Goal: Task Accomplishment & Management: Manage account settings

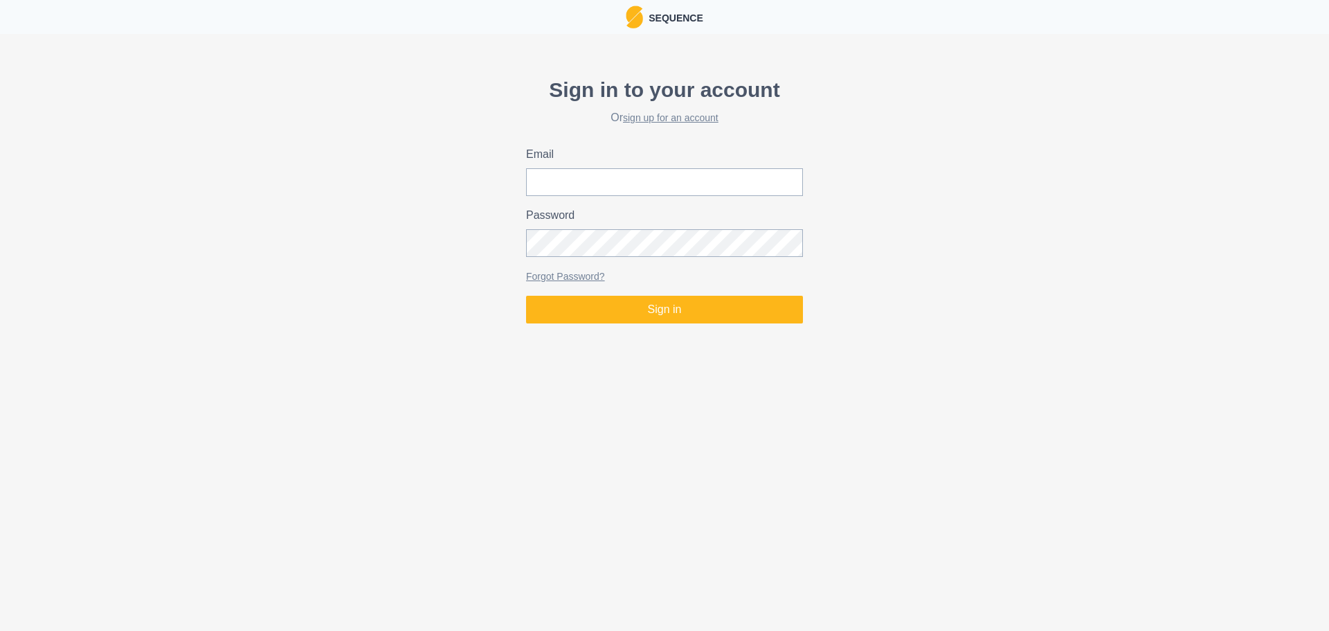
click at [1261, 329] on html "Sequence Sign in to your account Or sign up for an account Email Password Forgo…" at bounding box center [664, 164] width 1329 height 329
click at [679, 189] on input "Email" at bounding box center [664, 182] width 277 height 28
type input "[EMAIL_ADDRESS][DOMAIN_NAME]"
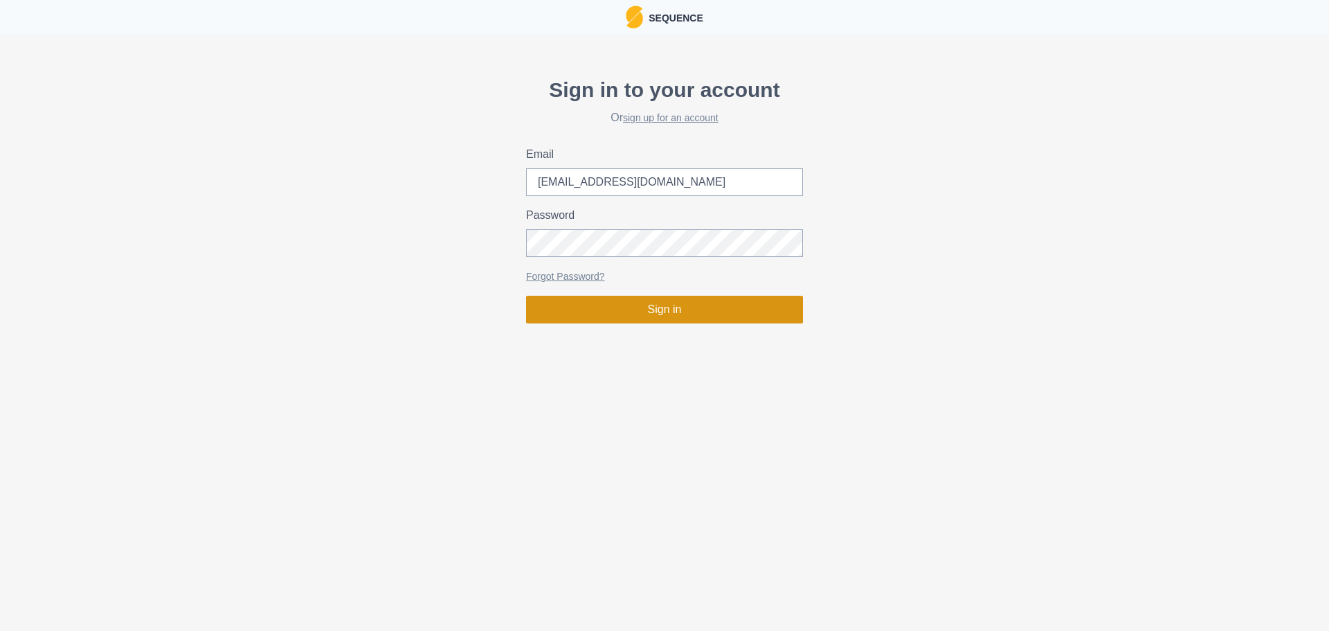
click at [690, 299] on button "Sign in" at bounding box center [664, 310] width 277 height 28
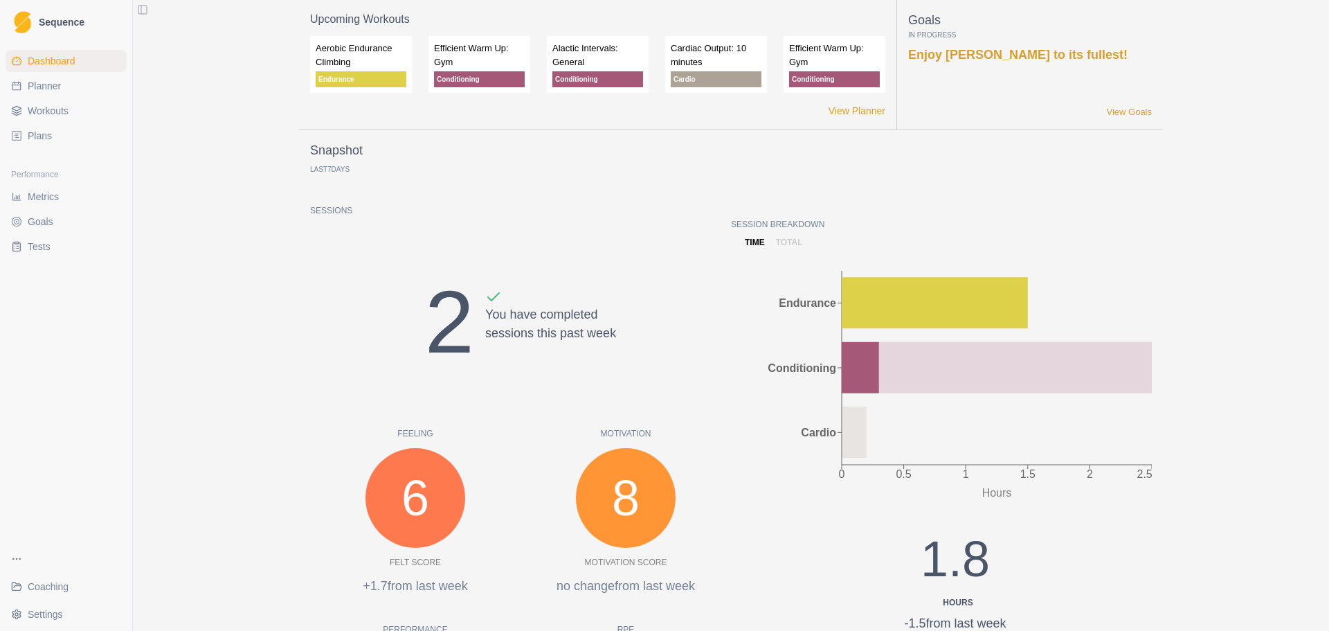
click at [42, 583] on span "Coaching" at bounding box center [48, 586] width 41 height 14
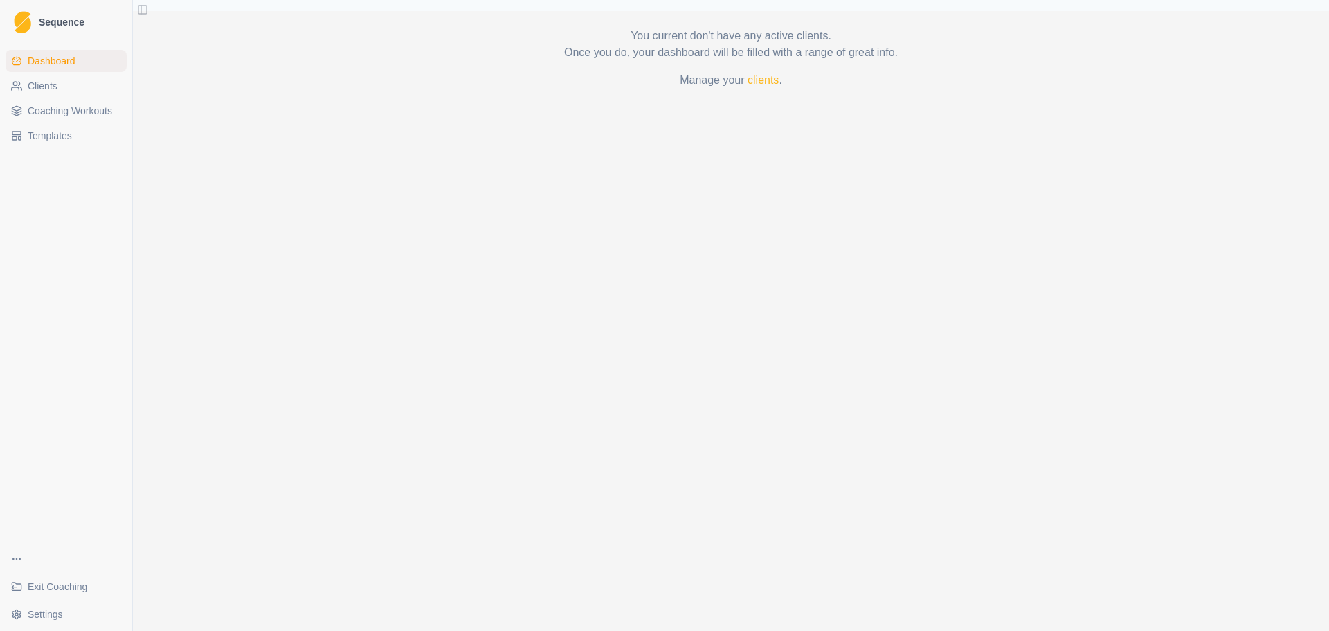
click at [299, 304] on div "You current don't have any active clients. Once you do, your dashboard will be …" at bounding box center [731, 321] width 1196 height 620
click at [44, 82] on span "Clients" at bounding box center [43, 86] width 30 height 14
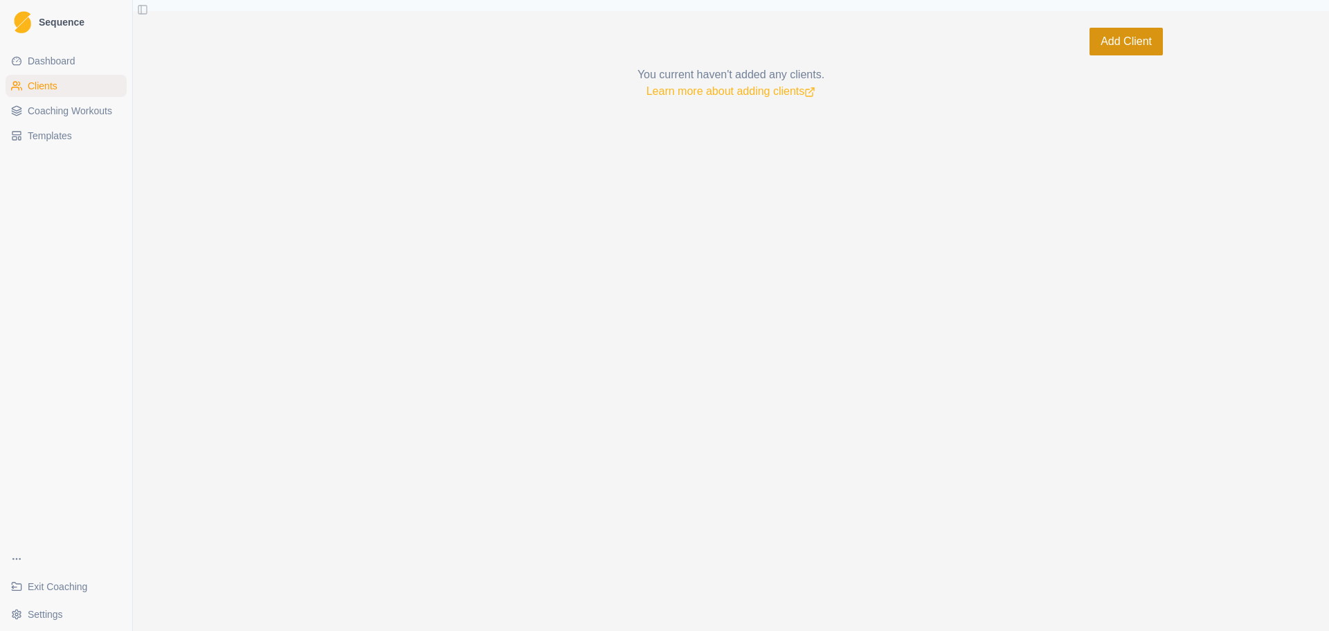
click at [1121, 39] on button "Add Client" at bounding box center [1126, 42] width 73 height 28
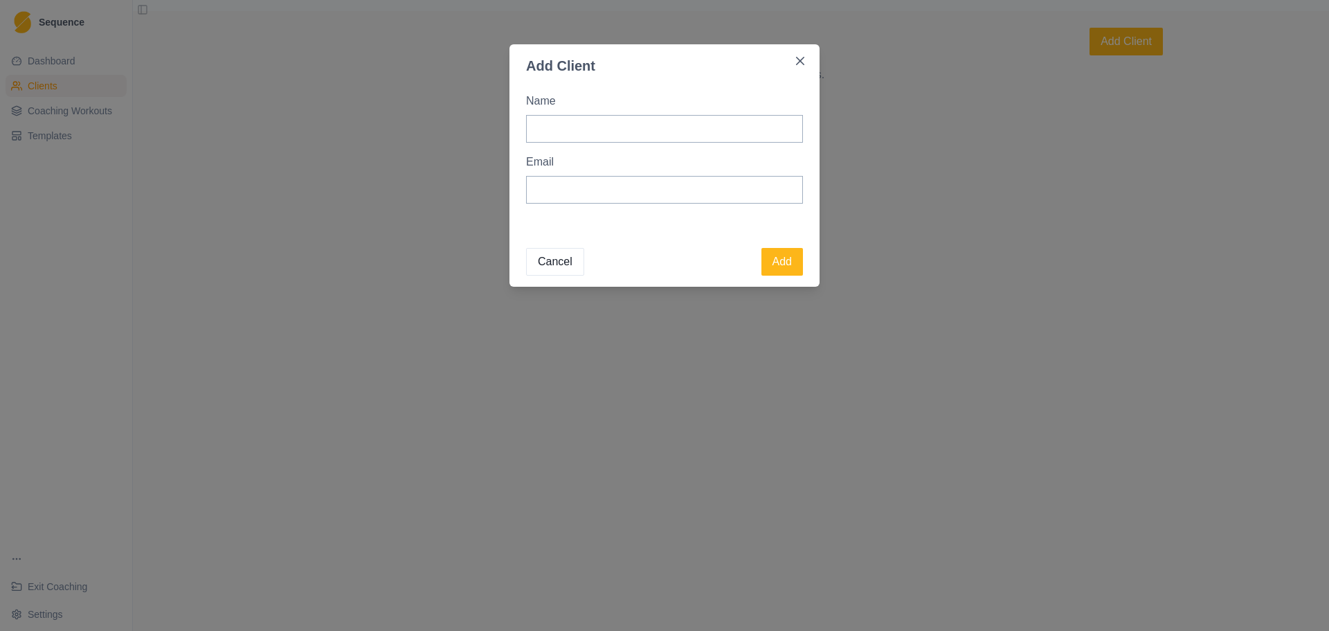
click at [562, 260] on button "Cancel" at bounding box center [555, 262] width 58 height 28
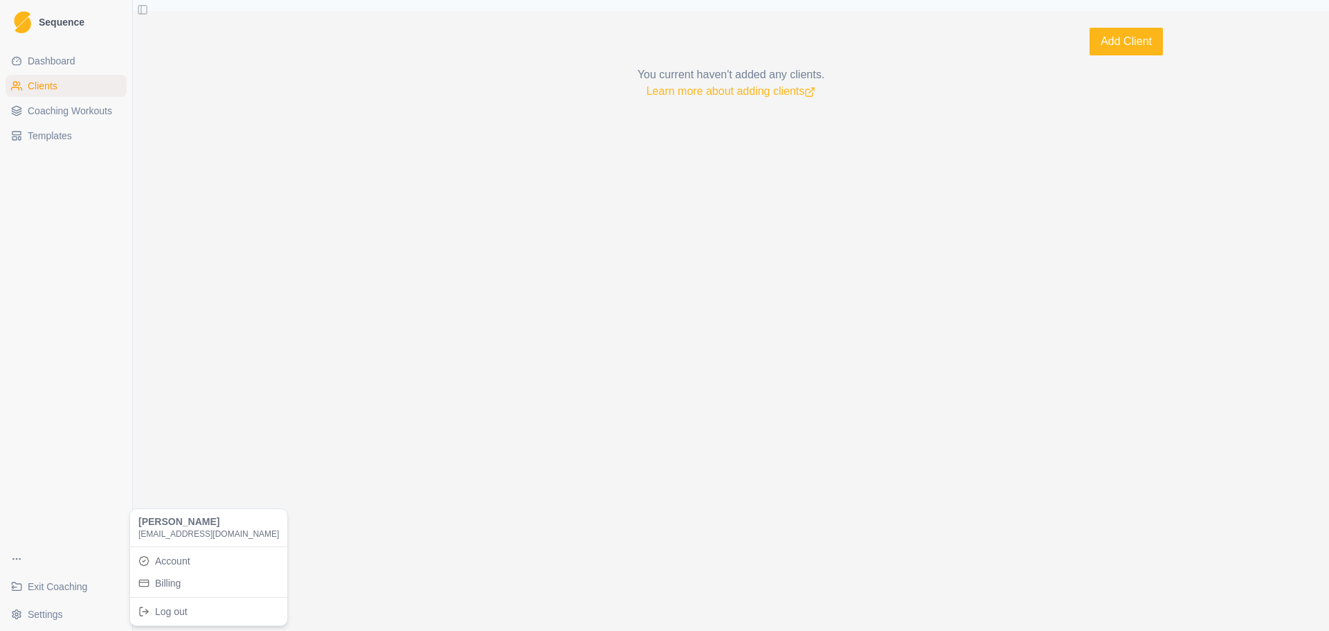
click at [53, 619] on html "Sequence Dashboard Clients Coaching Workouts Templates Exit Coaching Settings T…" at bounding box center [664, 315] width 1329 height 631
click at [199, 559] on link "Account" at bounding box center [209, 561] width 152 height 22
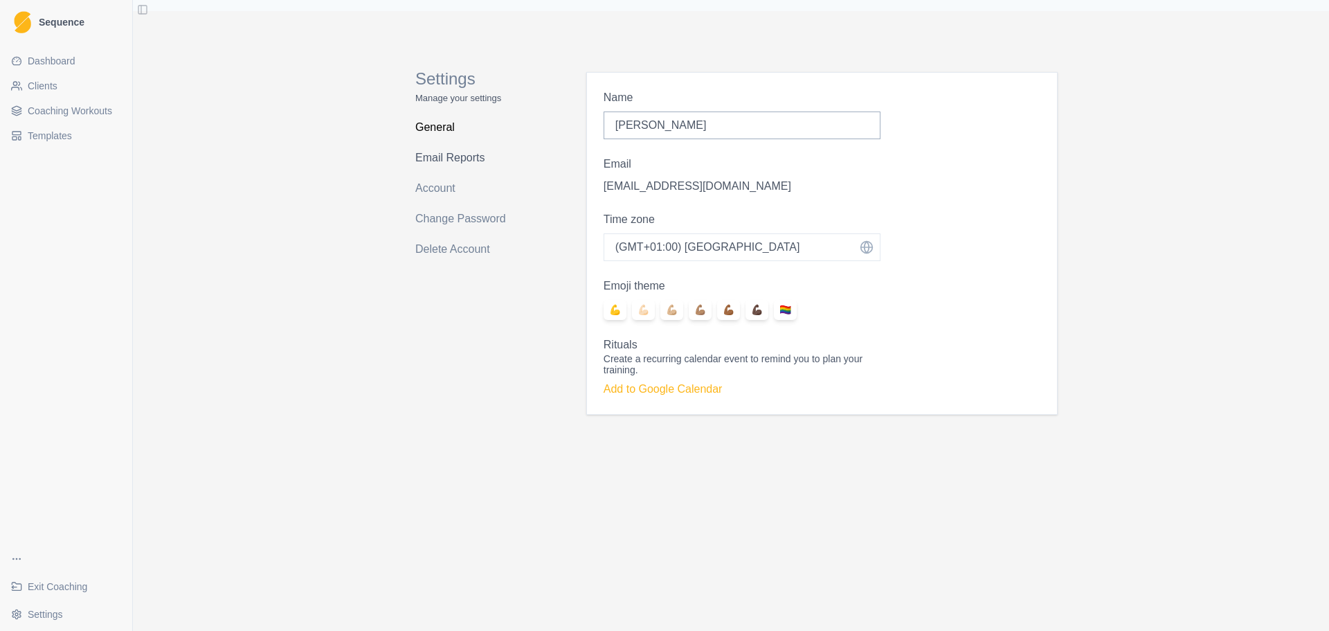
click at [471, 160] on link "Email Reports" at bounding box center [470, 158] width 110 height 22
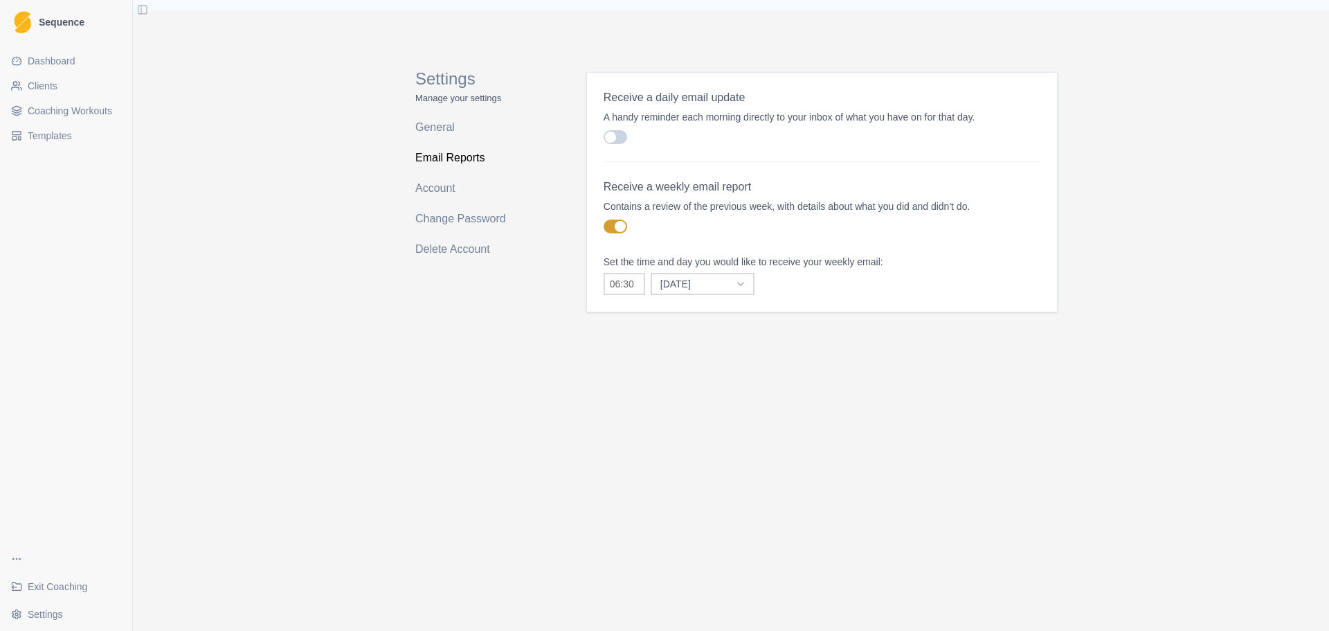
drag, startPoint x: 436, startPoint y: 194, endPoint x: 362, endPoint y: 206, distance: 75.0
click at [362, 206] on div "Settings Manage your settings General Email Reports Account Change Password Del…" at bounding box center [731, 321] width 1196 height 620
click at [79, 112] on span "Coaching Workouts" at bounding box center [70, 111] width 84 height 14
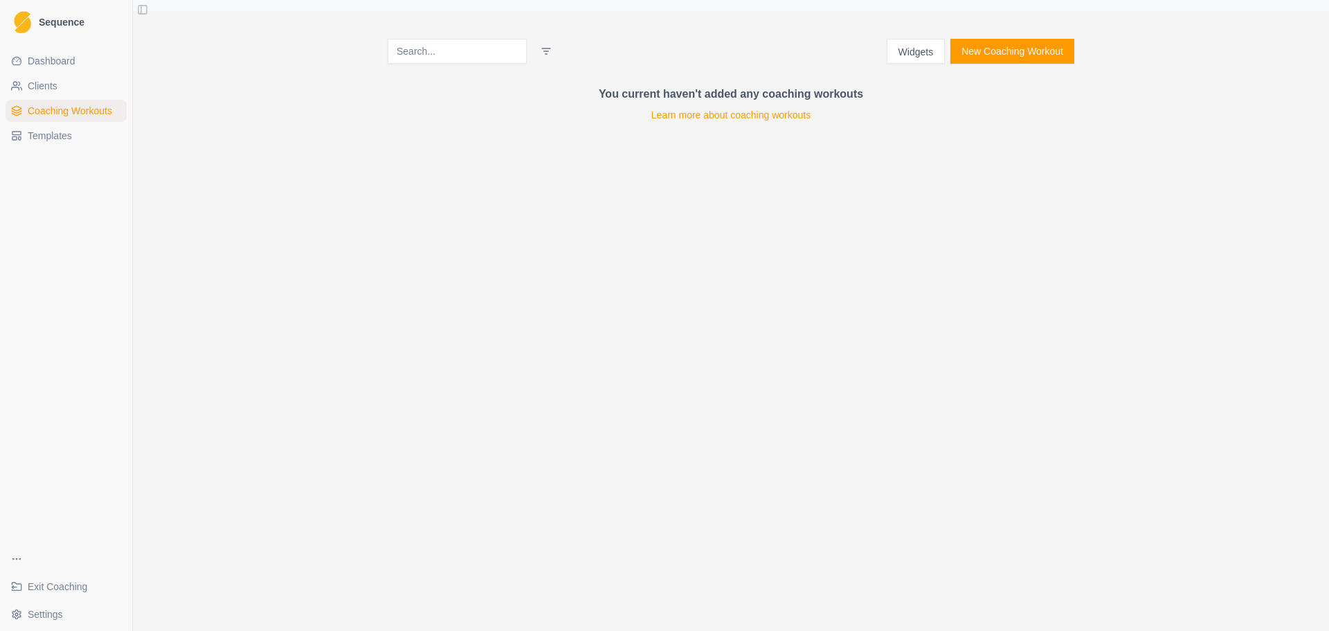
click at [64, 126] on link "Templates" at bounding box center [66, 136] width 121 height 22
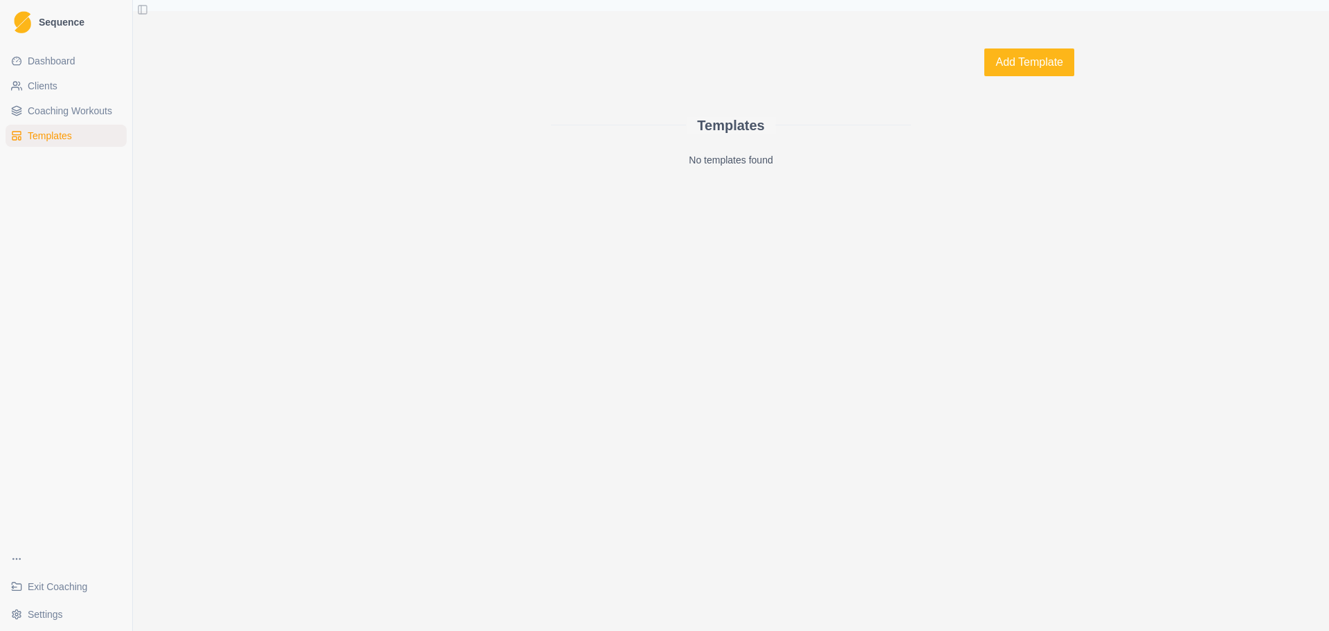
click at [60, 53] on link "Dashboard" at bounding box center [66, 61] width 121 height 22
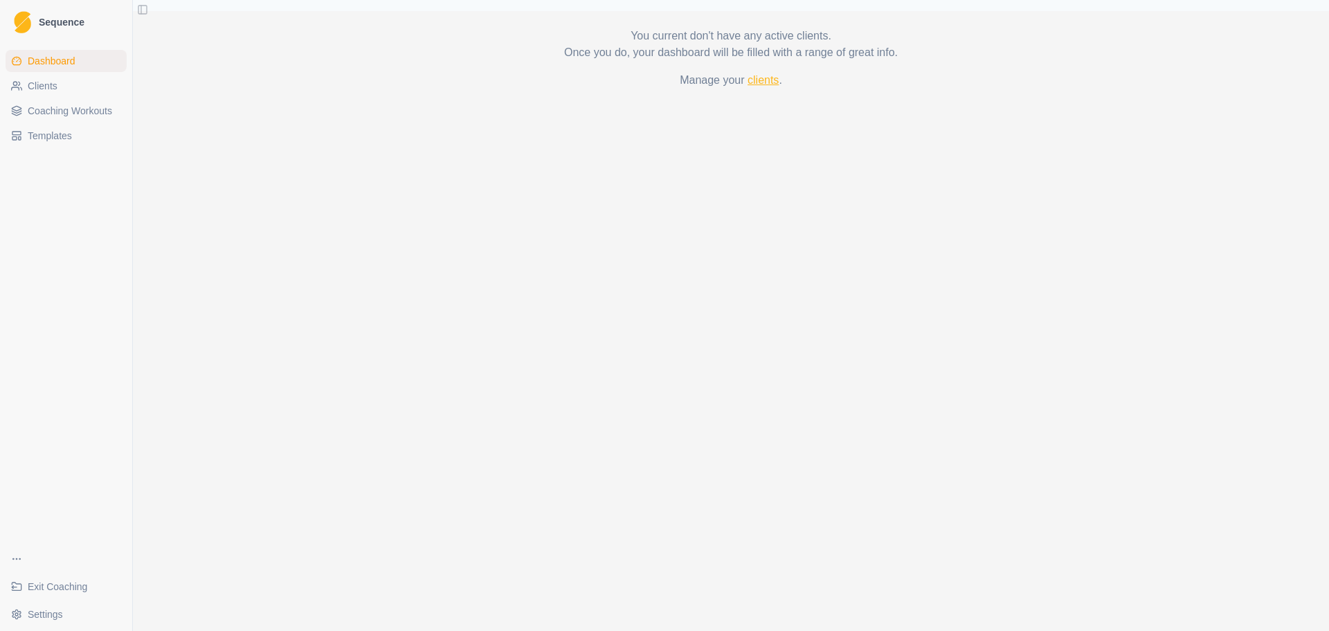
click at [768, 80] on link "clients" at bounding box center [763, 80] width 31 height 12
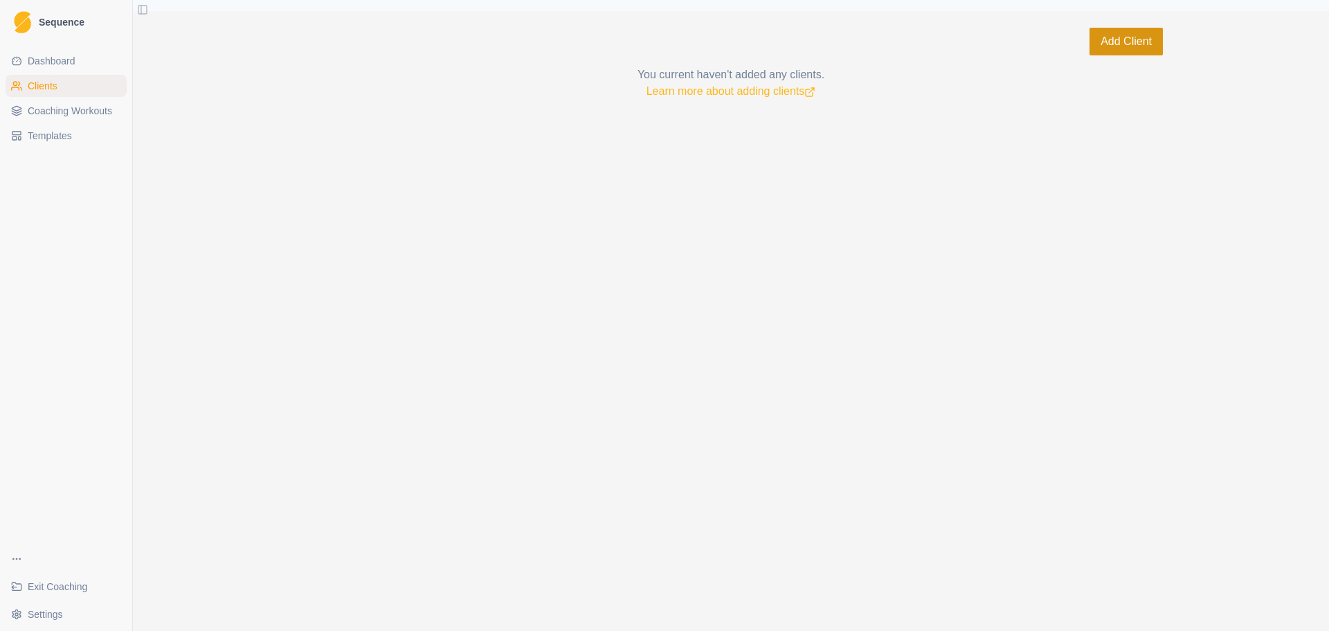
click at [1117, 54] on button "Add Client" at bounding box center [1126, 42] width 73 height 28
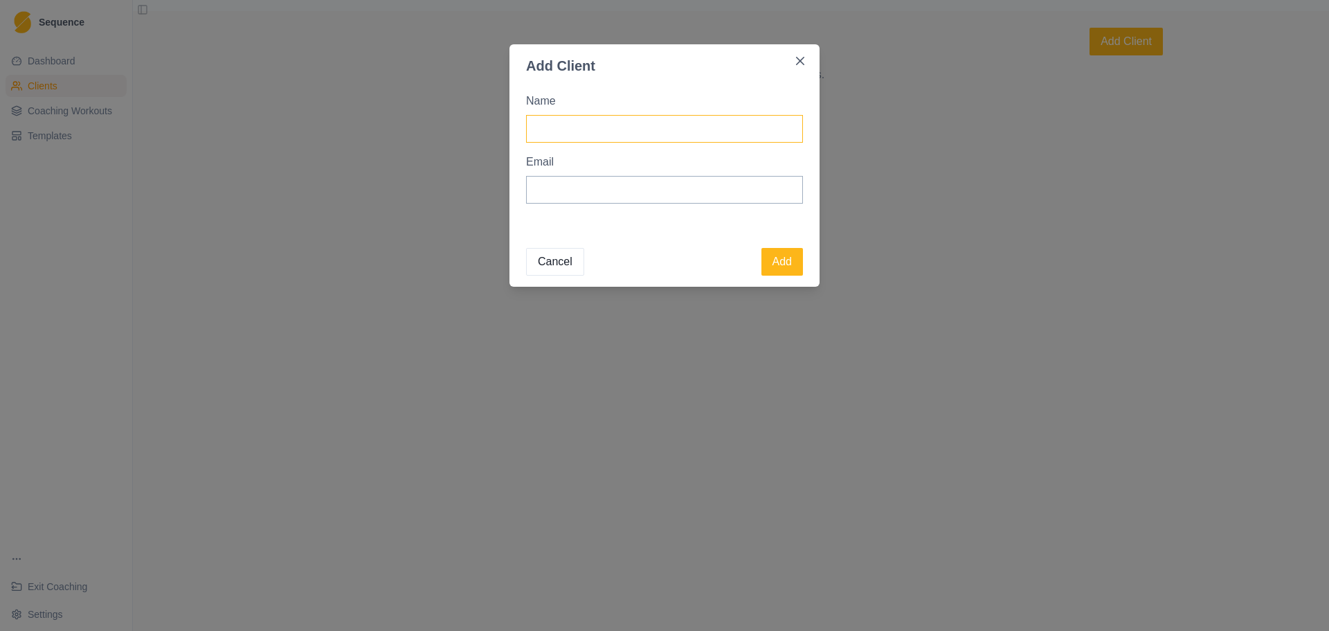
click at [659, 134] on input "Name" at bounding box center [664, 129] width 277 height 28
type input "[PERSON_NAME]"
